Goal: Information Seeking & Learning: Learn about a topic

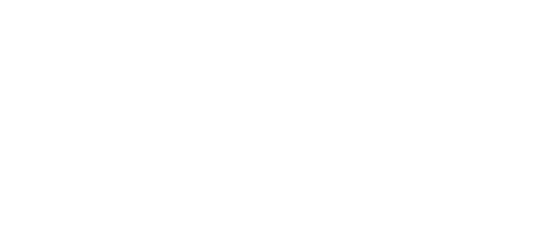
select select
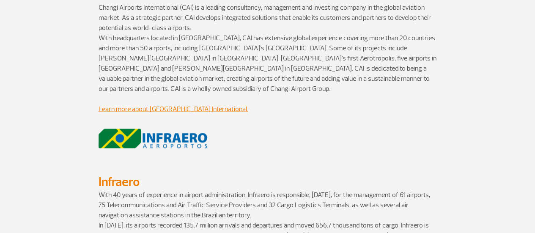
scroll to position [713, 0]
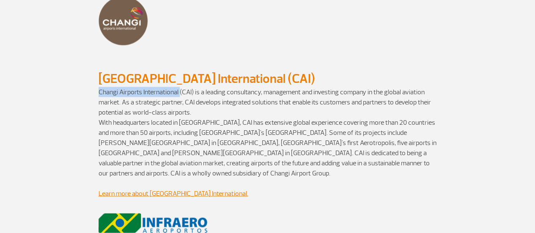
drag, startPoint x: 98, startPoint y: 77, endPoint x: 179, endPoint y: 77, distance: 81.2
click at [179, 87] on p "Changi Airports International (CAI) is a leading consultancy, management and in…" at bounding box center [268, 102] width 338 height 30
copy p "Changi Airports International"
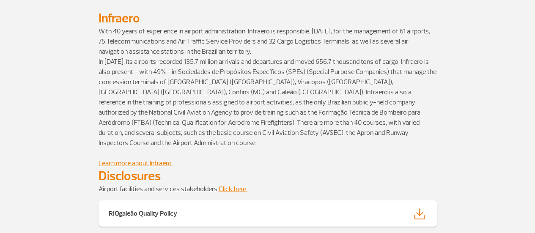
scroll to position [973, 0]
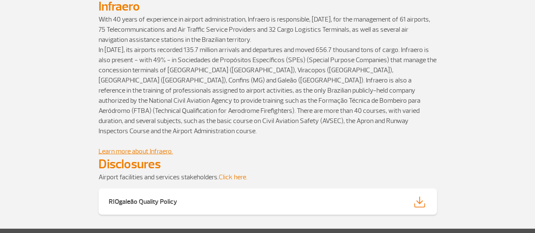
click at [241, 173] on link "Click here." at bounding box center [233, 177] width 29 height 8
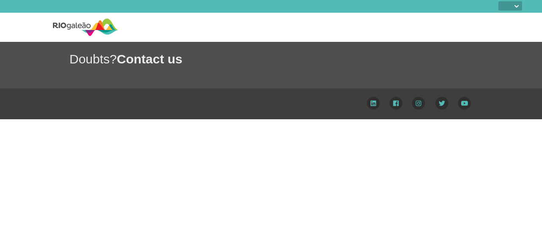
select select
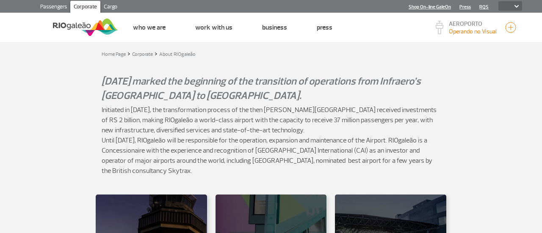
select select
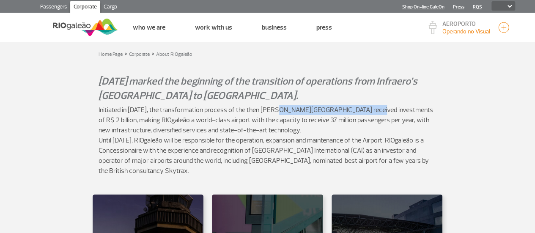
drag, startPoint x: 276, startPoint y: 106, endPoint x: 363, endPoint y: 105, distance: 86.7
click at [363, 105] on p "Initiated in August 2014, the transformation process of the then Tom Jobim Inte…" at bounding box center [268, 120] width 338 height 30
copy p "Tom Jobim International Airport"
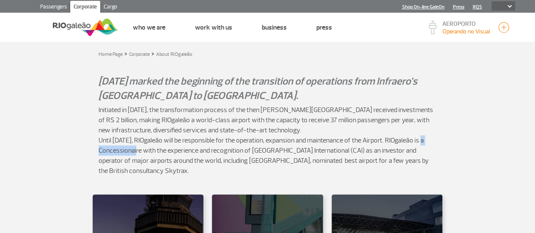
drag, startPoint x: 98, startPoint y: 150, endPoint x: 140, endPoint y: 150, distance: 41.9
click at [140, 150] on div "Initiated in August 2014, the transformation process of the then Tom Jobim Inte…" at bounding box center [268, 145] width 470 height 81
copy p "Concessionaire"
drag, startPoint x: 153, startPoint y: 118, endPoint x: 173, endPoint y: 117, distance: 20.3
click at [173, 117] on p "Initiated in [DATE], the transformation process of the then [PERSON_NAME][GEOGR…" at bounding box center [268, 120] width 338 height 30
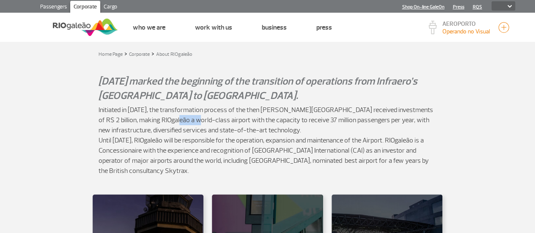
copy p "RIOgale"
drag, startPoint x: 368, startPoint y: 137, endPoint x: 262, endPoint y: 116, distance: 107.9
click at [261, 116] on p "Initiated in August 2014, the transformation process of the then Tom Jobim Inte…" at bounding box center [268, 120] width 338 height 30
drag, startPoint x: 382, startPoint y: 139, endPoint x: 408, endPoint y: 139, distance: 26.7
click at [408, 139] on p "Until 2039, RIOgaleão will be responsible for the operation, expansion and main…" at bounding box center [268, 160] width 338 height 51
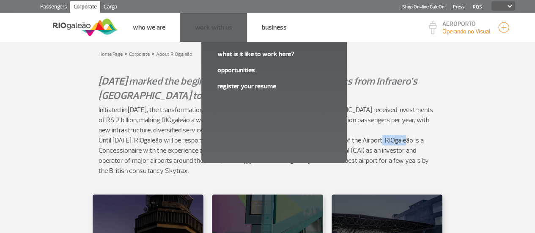
copy p "RIOgaleão"
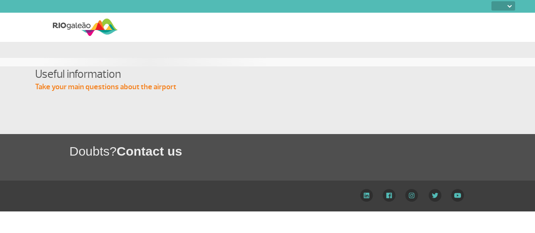
select select
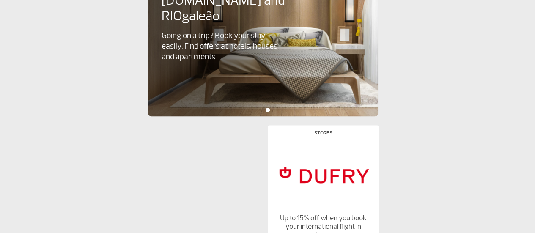
scroll to position [488, 0]
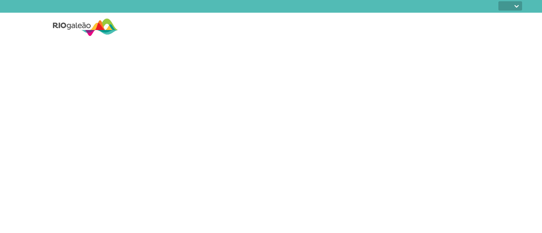
select select
